Goal: Task Accomplishment & Management: Manage account settings

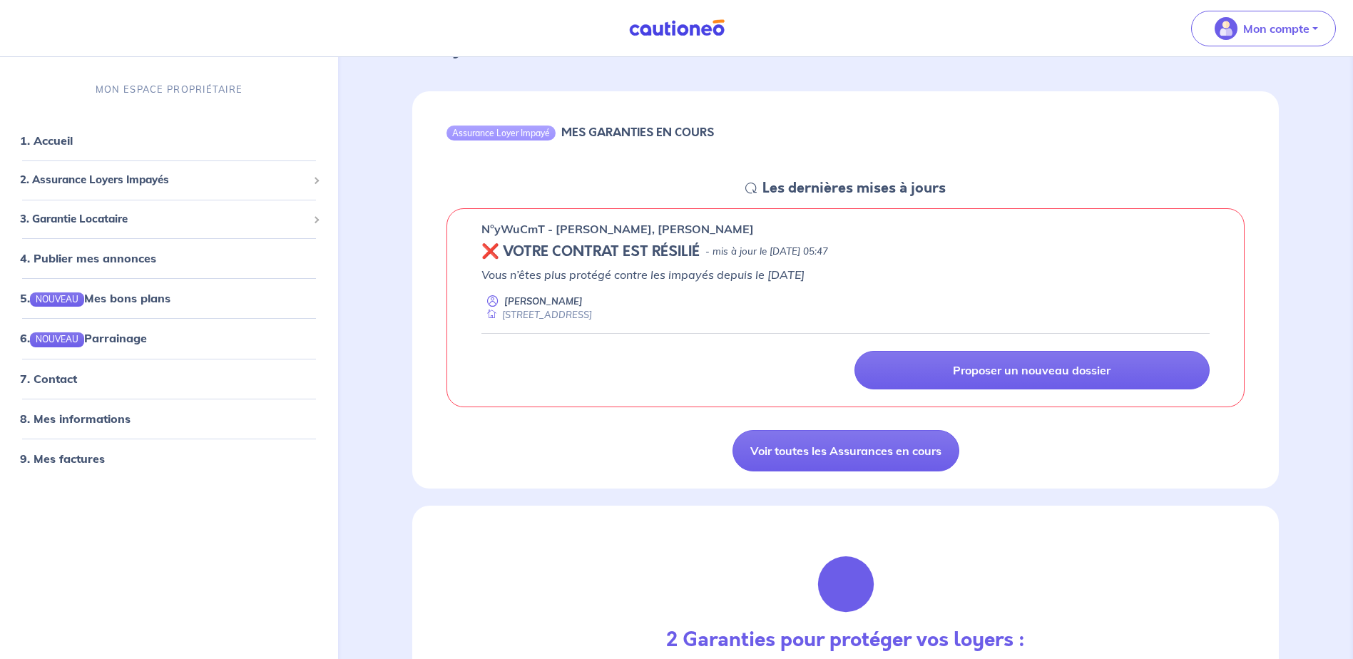
scroll to position [71, 0]
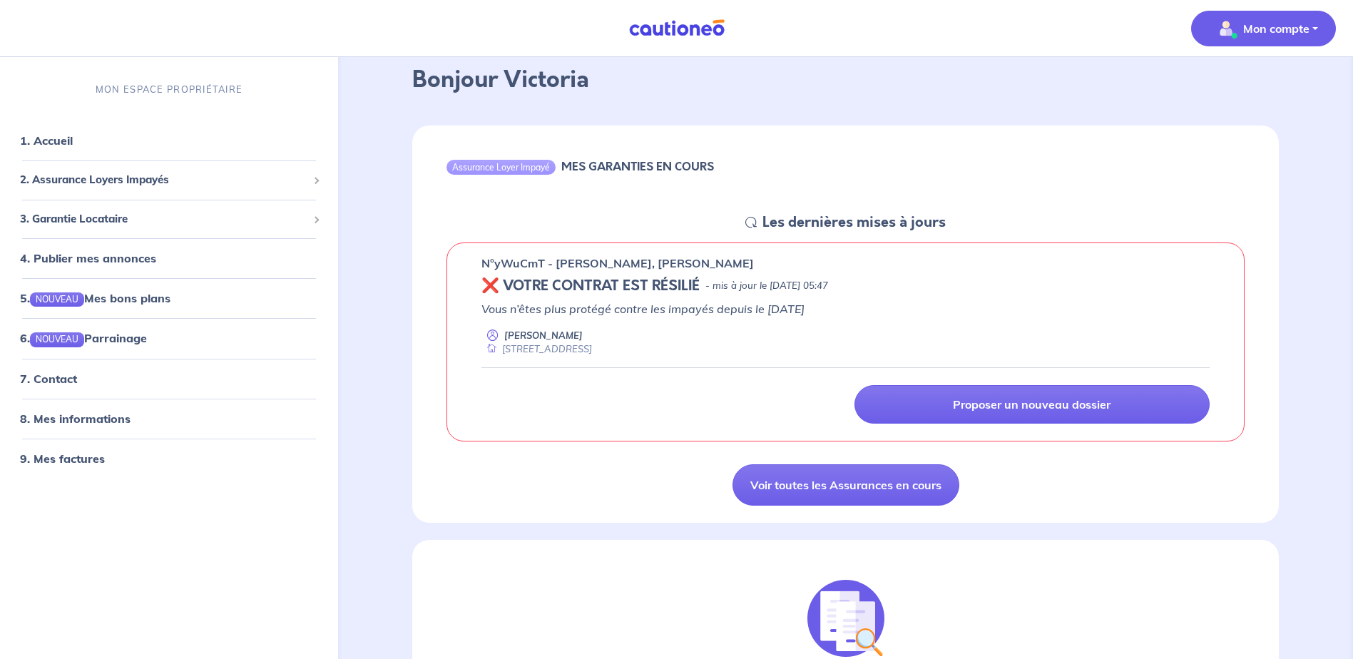
click at [1303, 31] on p "Mon compte" at bounding box center [1276, 28] width 66 height 17
click at [541, 269] on p "n°yWuCmT - [PERSON_NAME], [PERSON_NAME]" at bounding box center [618, 263] width 273 height 17
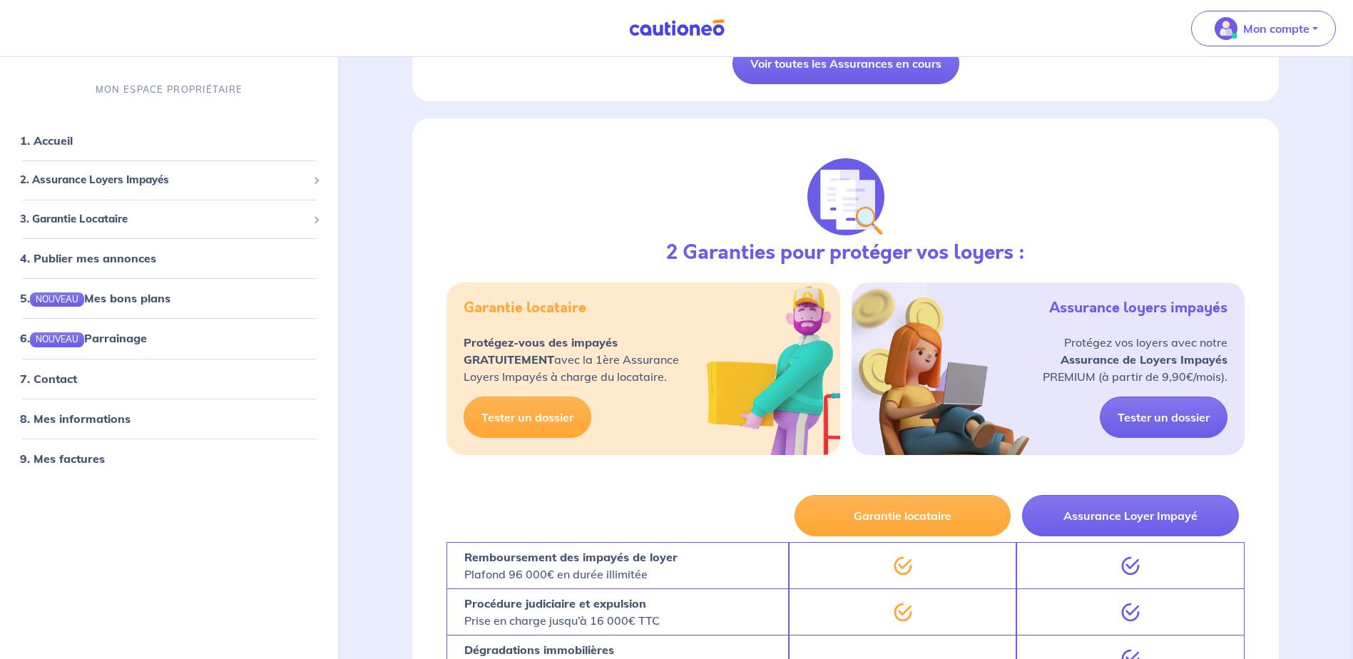
scroll to position [499, 0]
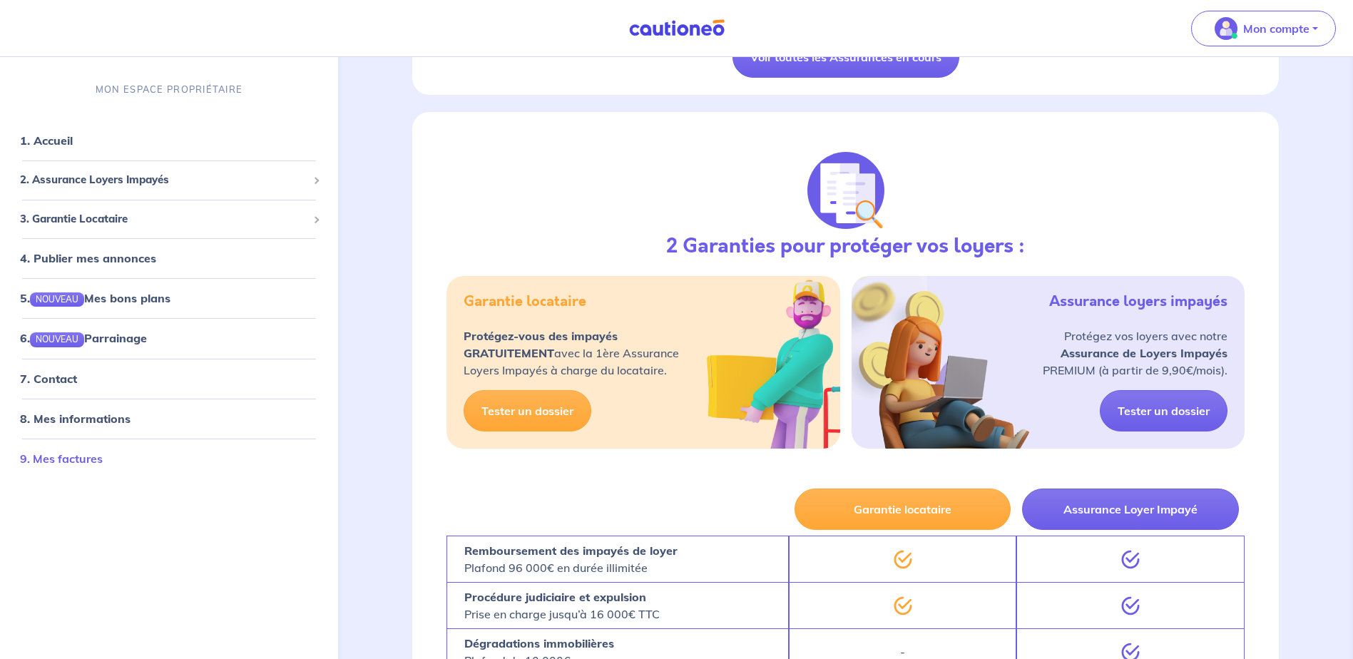
click at [69, 454] on link "9. Mes factures" at bounding box center [61, 459] width 83 height 14
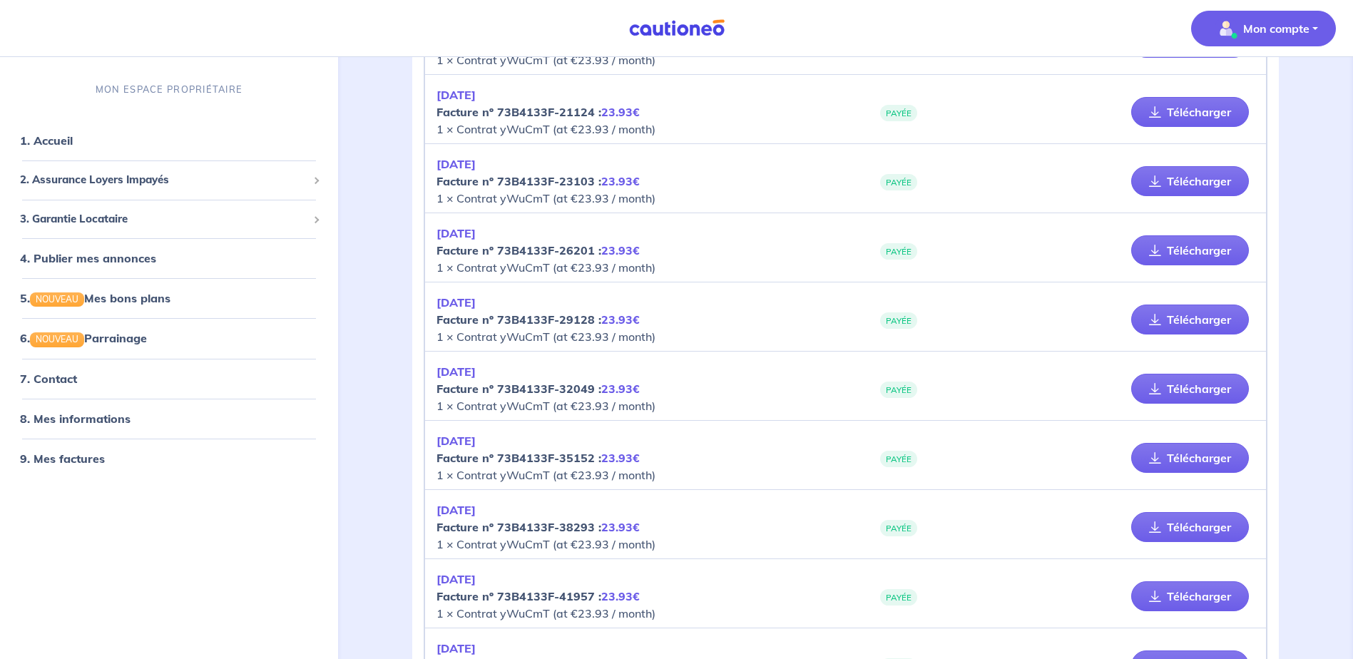
scroll to position [357, 0]
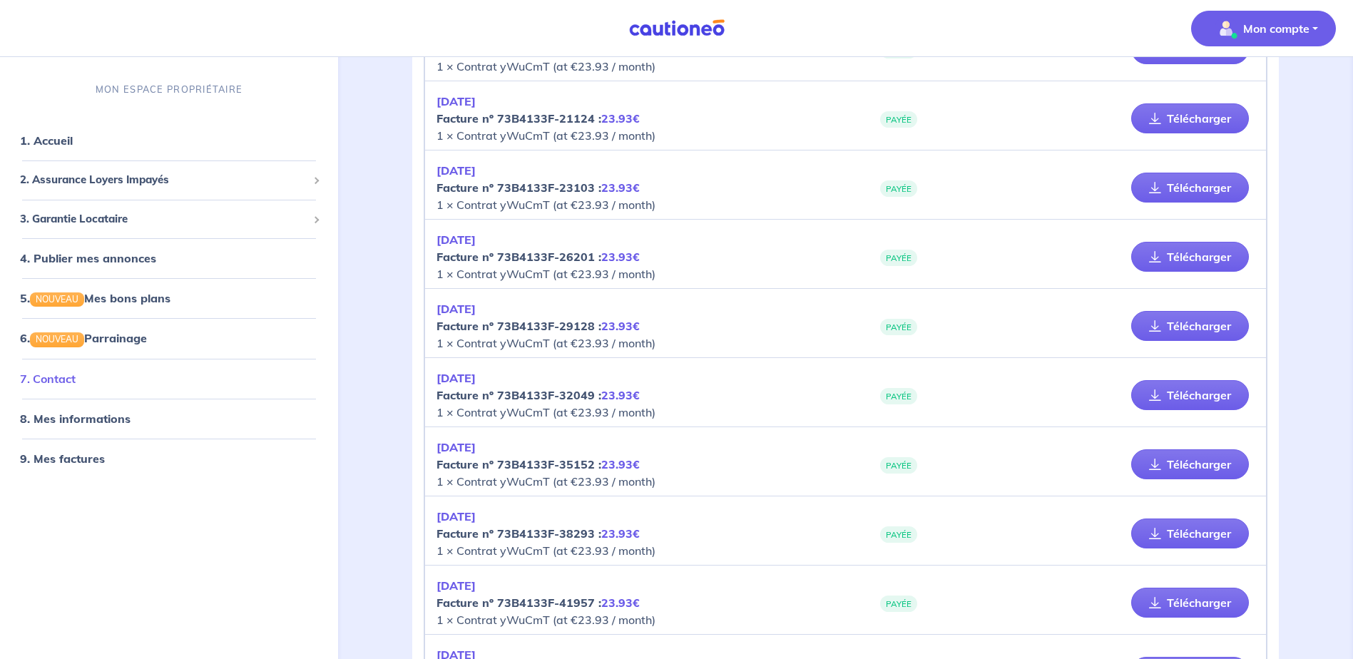
click at [55, 374] on link "7. Contact" at bounding box center [48, 379] width 56 height 14
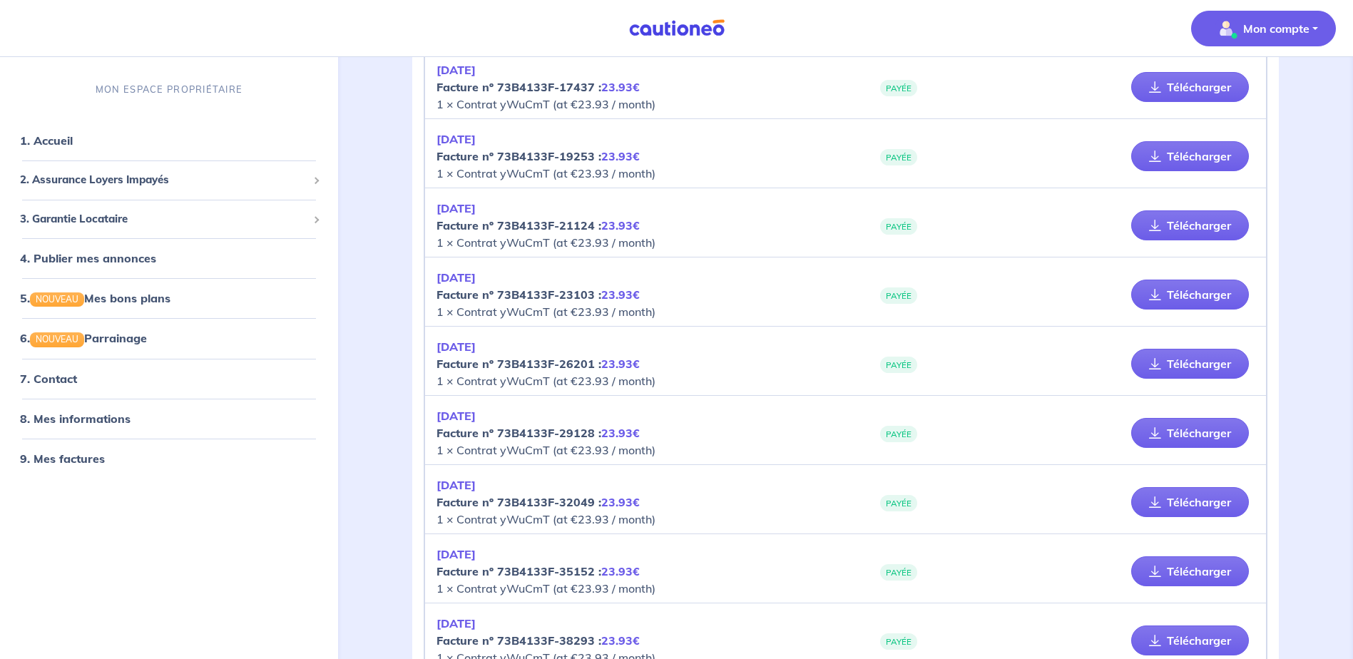
scroll to position [0, 0]
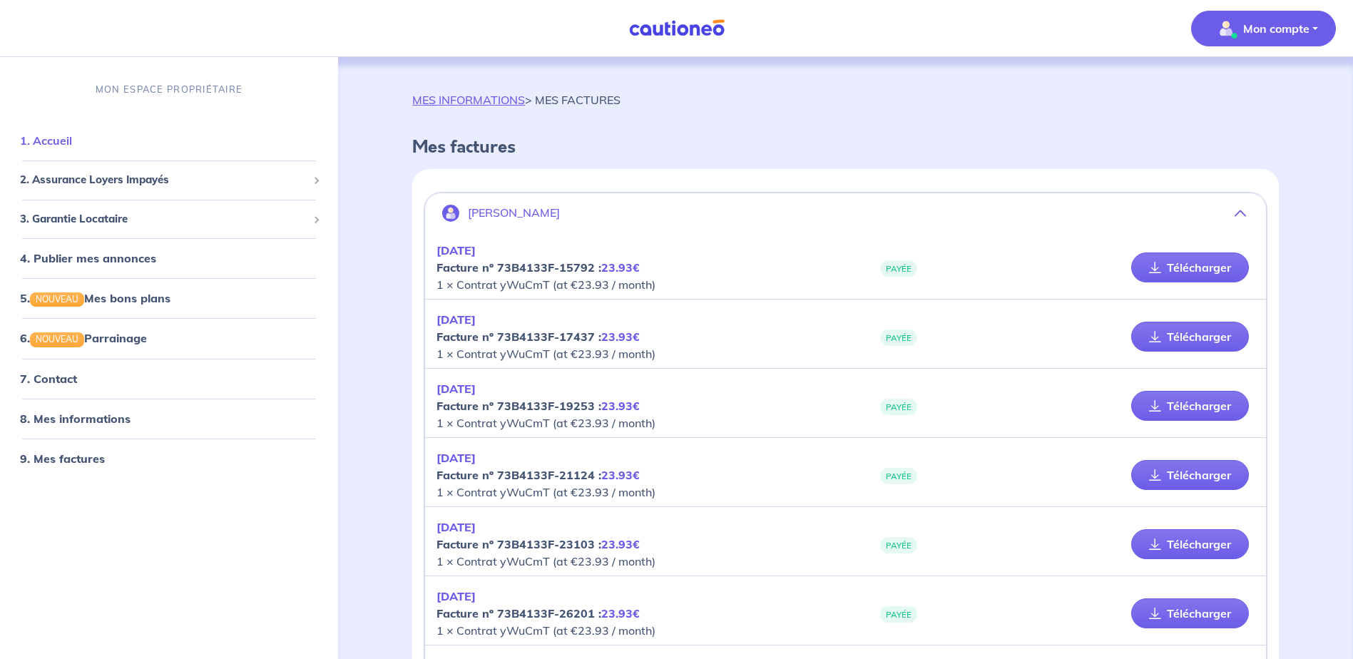
click at [72, 139] on link "1. Accueil" at bounding box center [46, 141] width 52 height 14
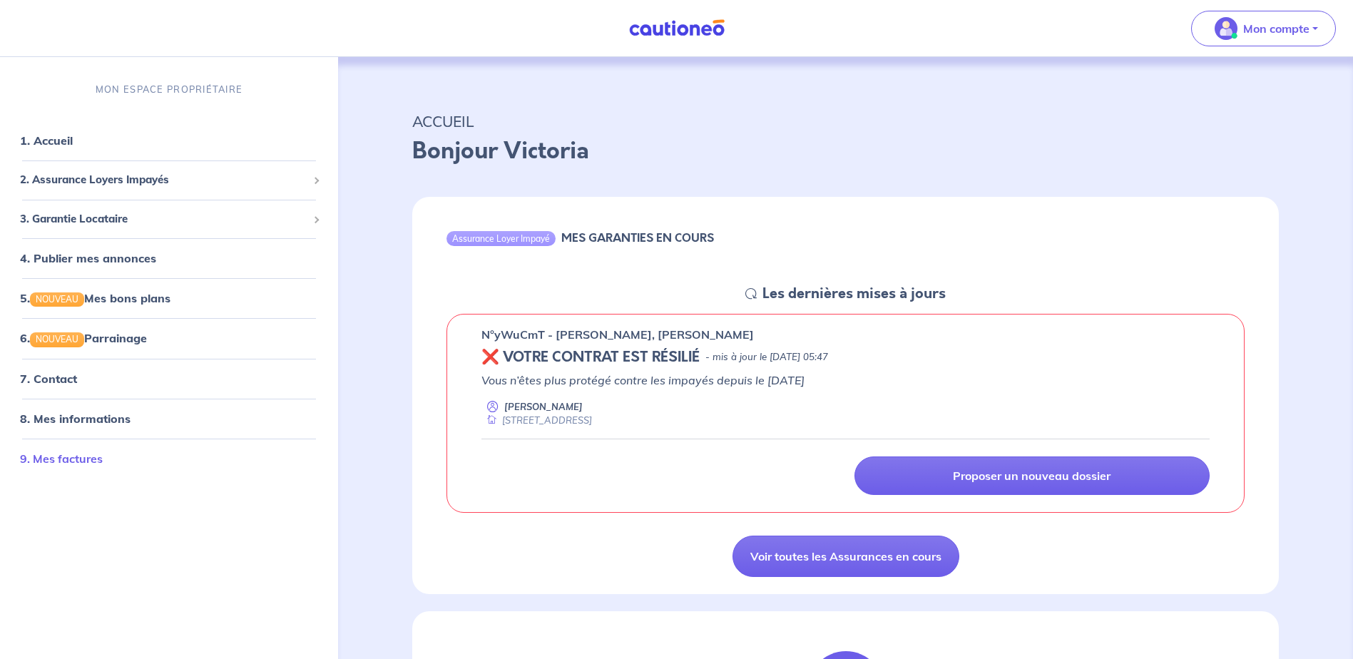
click at [77, 463] on link "9. Mes factures" at bounding box center [61, 459] width 83 height 14
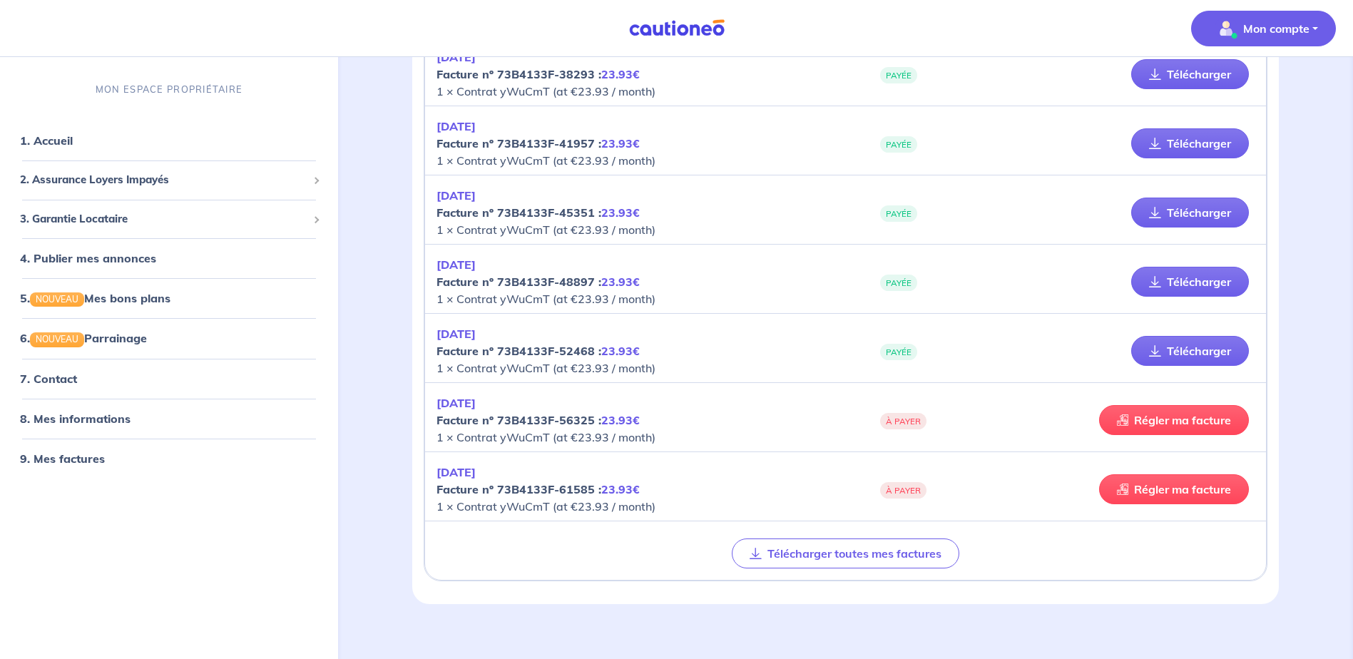
scroll to position [830, 0]
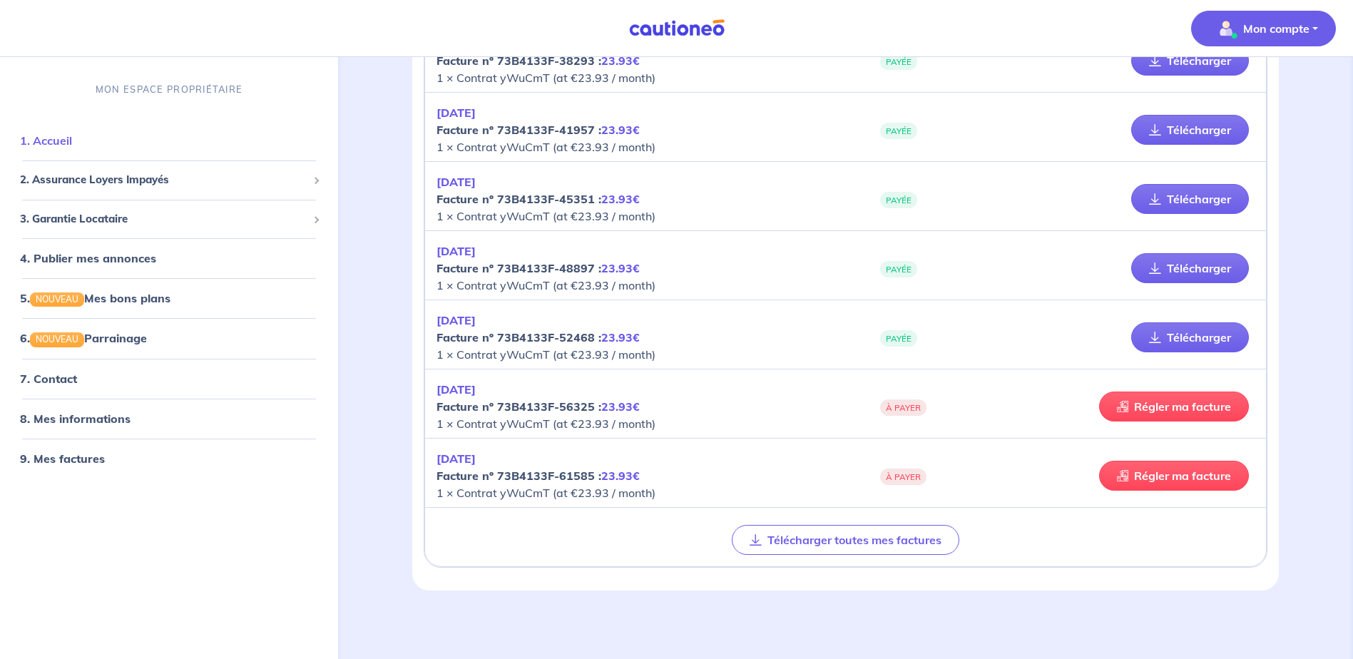
click at [66, 147] on link "1. Accueil" at bounding box center [46, 140] width 52 height 14
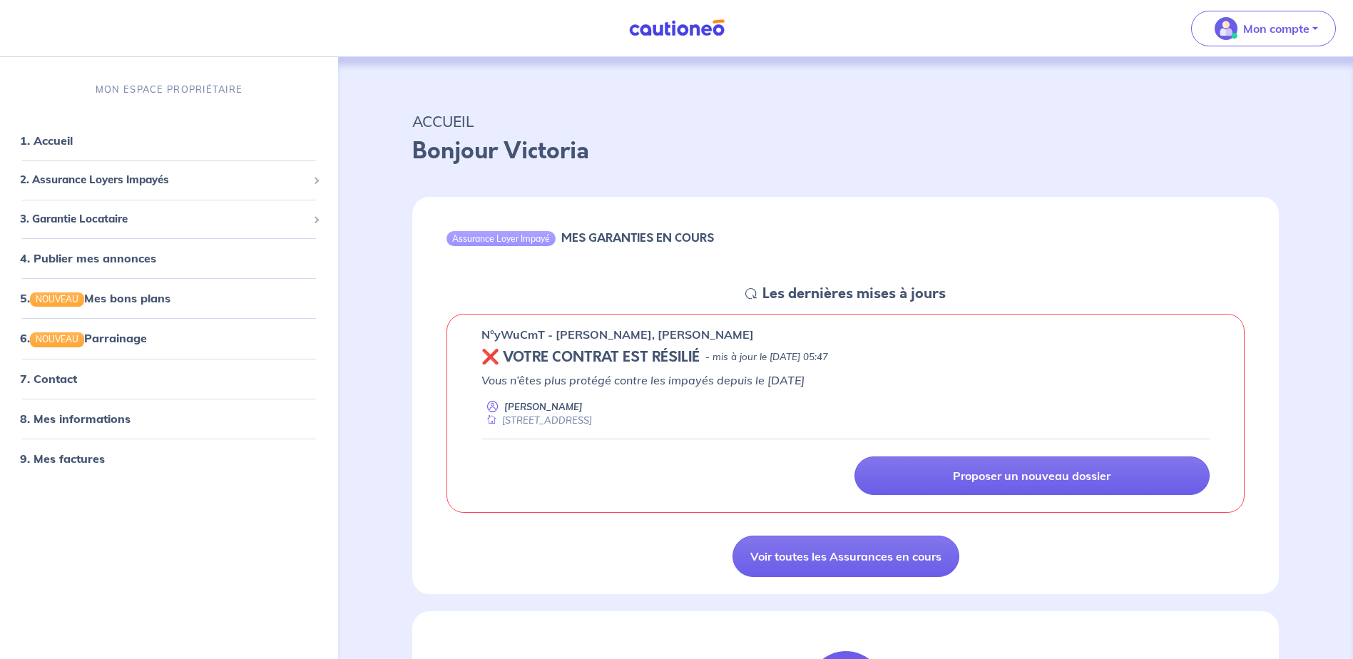
drag, startPoint x: 749, startPoint y: 356, endPoint x: 916, endPoint y: 360, distance: 167.0
click at [916, 360] on div "❌ VOTRE CONTRAT EST RÉSILIÉ - mis à jour le [DATE] 05:47" at bounding box center [846, 357] width 728 height 17
drag, startPoint x: 916, startPoint y: 360, endPoint x: 839, endPoint y: 322, distance: 85.5
click at [855, 325] on div "n°yWuCmT - [PERSON_NAME], [PERSON_NAME] ❌ VOTRE CONTRAT EST RÉSILIÉ - mis à jou…" at bounding box center [846, 414] width 798 height 200
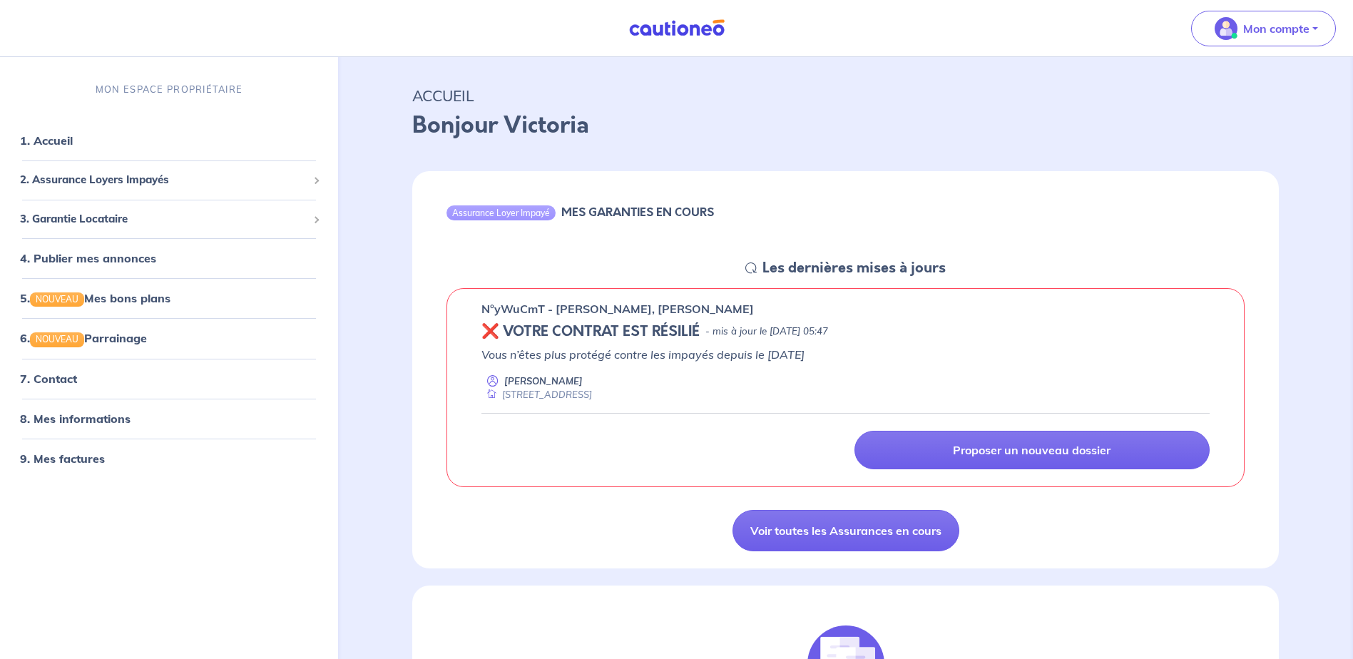
scroll to position [71, 0]
